Goal: Book appointment/travel/reservation

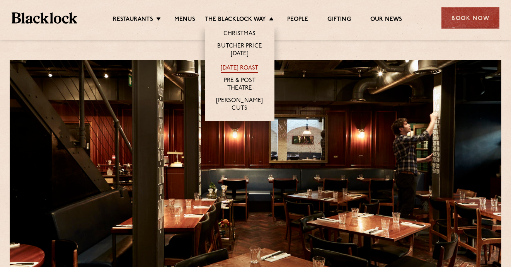
click at [232, 66] on link "[DATE] Roast" at bounding box center [240, 69] width 38 height 9
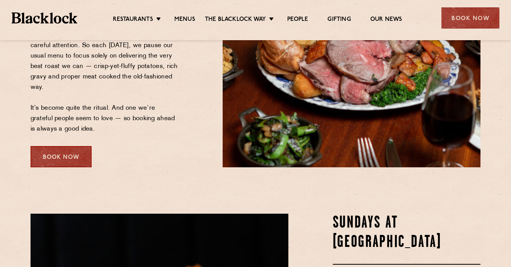
scroll to position [205, 0]
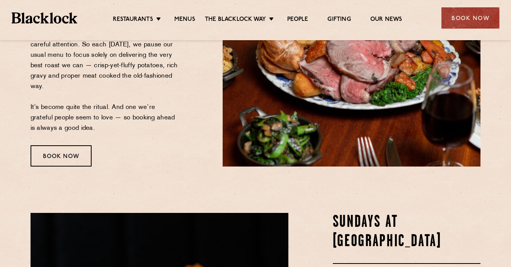
click at [63, 152] on div "Book Now" at bounding box center [61, 155] width 61 height 21
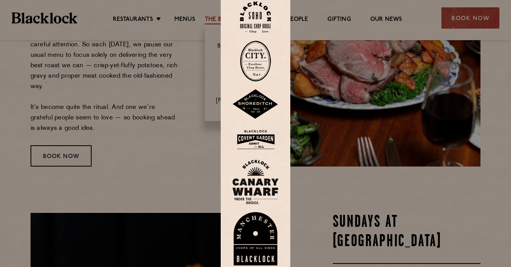
click at [256, 21] on img at bounding box center [255, 17] width 31 height 31
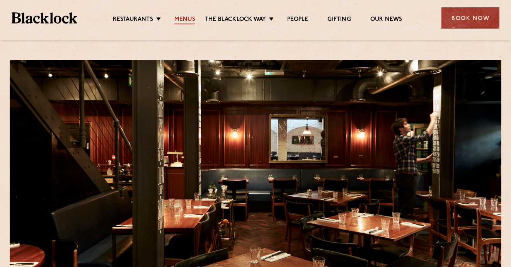
click at [186, 17] on link "Menus" at bounding box center [184, 20] width 21 height 9
